Goal: Download file/media

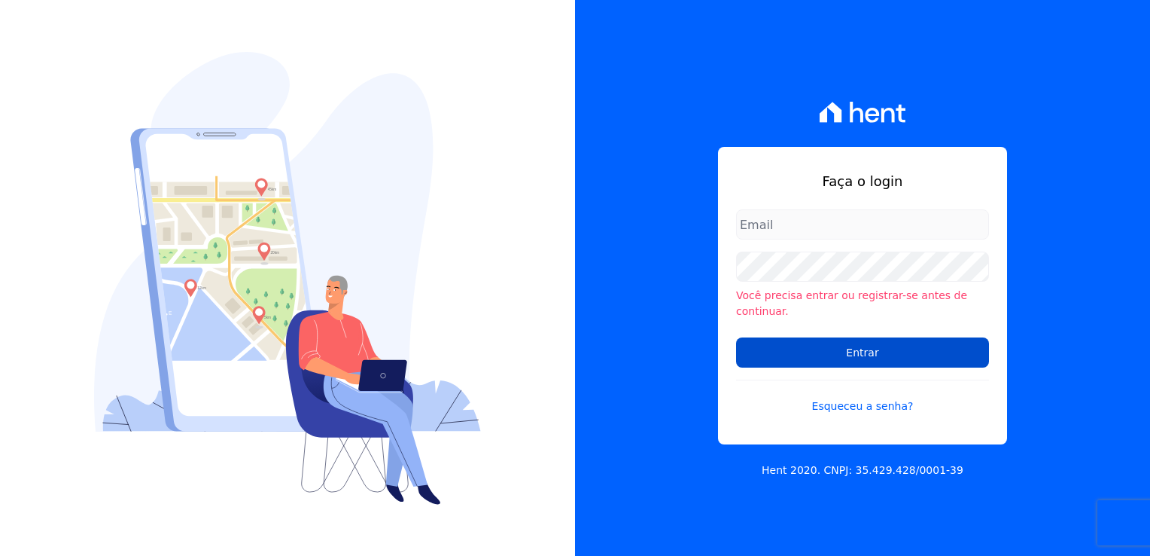
type input "michele.araujo@dc4.com.br"
click at [846, 357] on input "Entrar" at bounding box center [862, 352] width 253 height 30
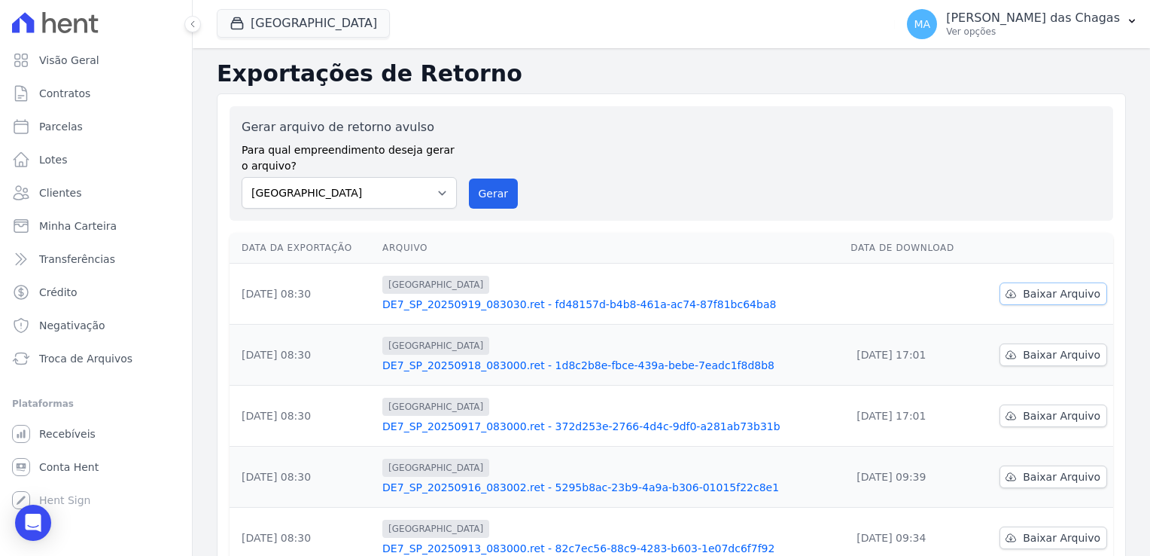
click at [1054, 301] on link "Baixar Arquivo" at bounding box center [1054, 293] width 108 height 23
